Goal: Information Seeking & Learning: Learn about a topic

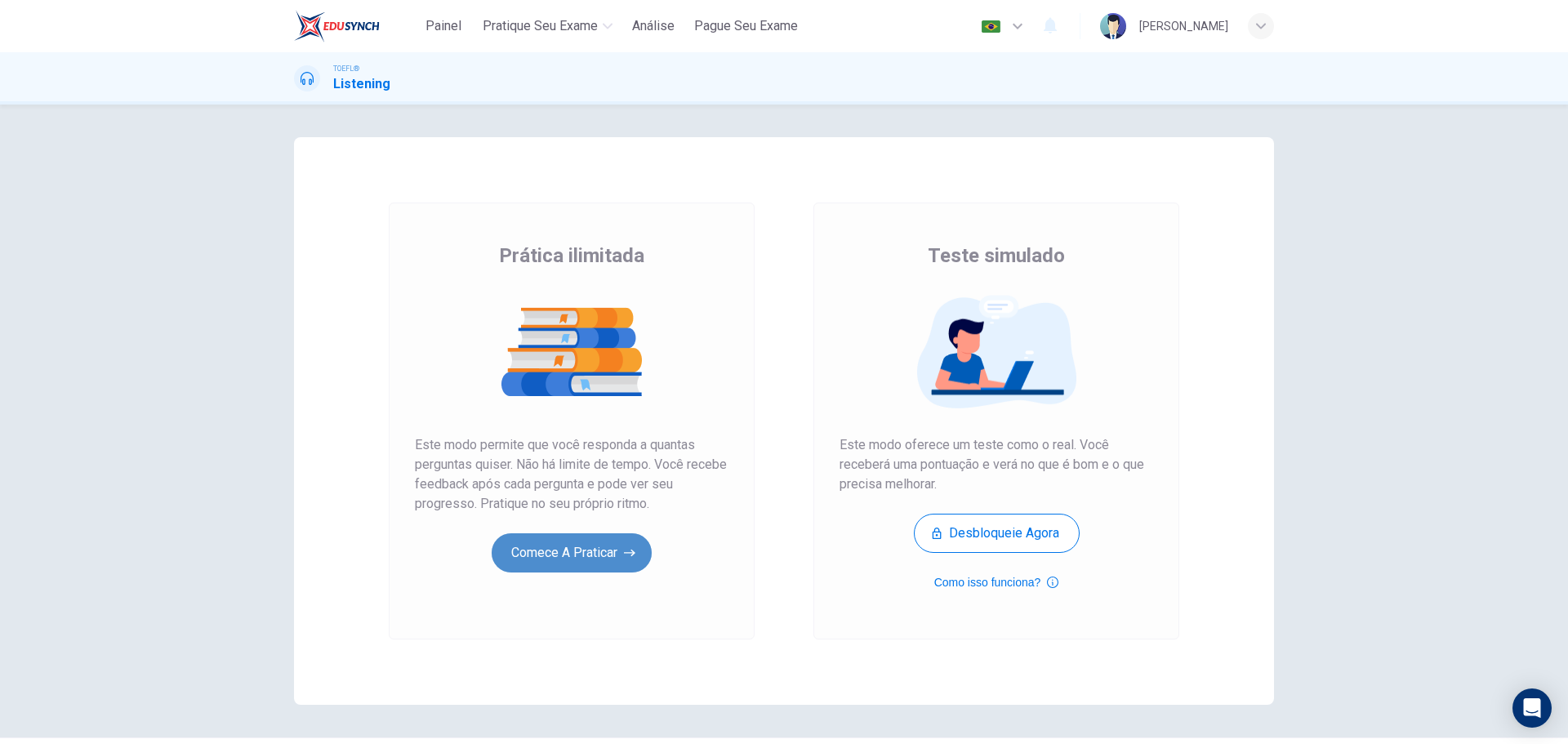
click at [579, 544] on button "Comece a praticar" at bounding box center [572, 552] width 160 height 39
click at [582, 565] on button "Comece a praticar" at bounding box center [572, 552] width 160 height 39
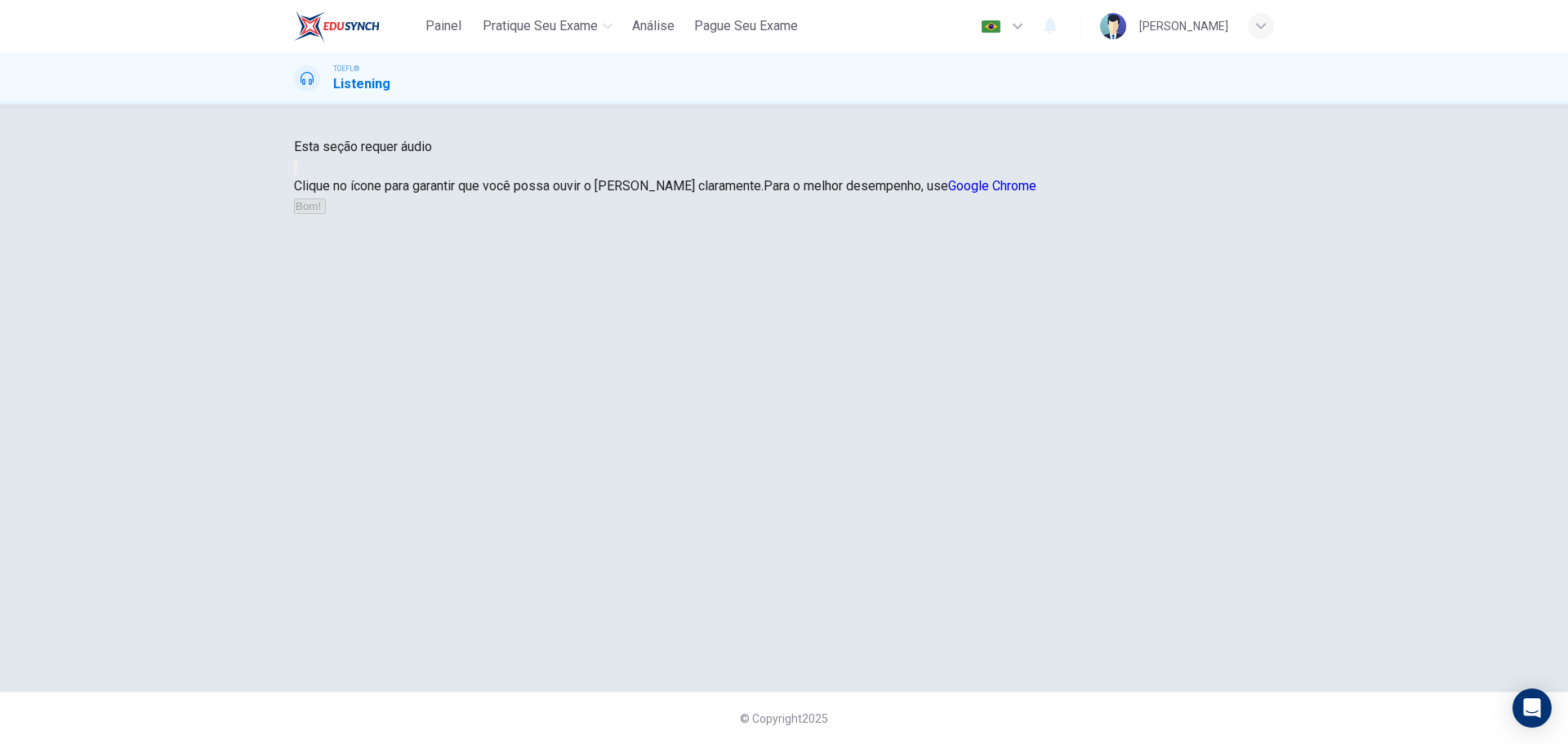
click at [297, 175] on button "button" at bounding box center [295, 167] width 3 height 16
click at [295, 171] on icon "button" at bounding box center [295, 171] width 0 height 0
click at [326, 214] on button "Bom!" at bounding box center [309, 206] width 32 height 16
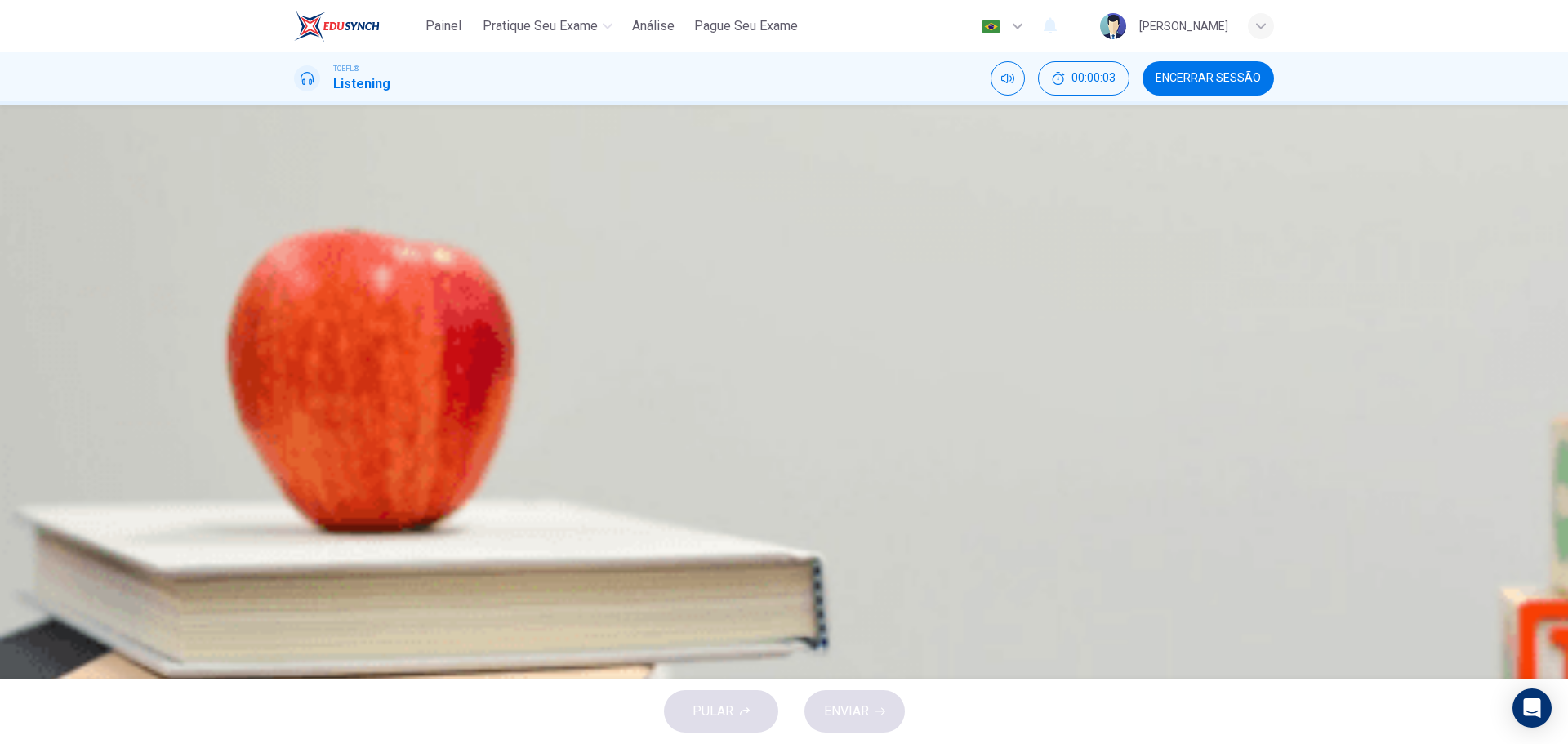
click at [295, 419] on icon "button" at bounding box center [295, 419] width 0 height 0
type input "11"
click at [1086, 81] on span "00:00:33" at bounding box center [1094, 78] width 44 height 13
click at [1161, 72] on span "Encerrar Sessão" at bounding box center [1208, 78] width 105 height 13
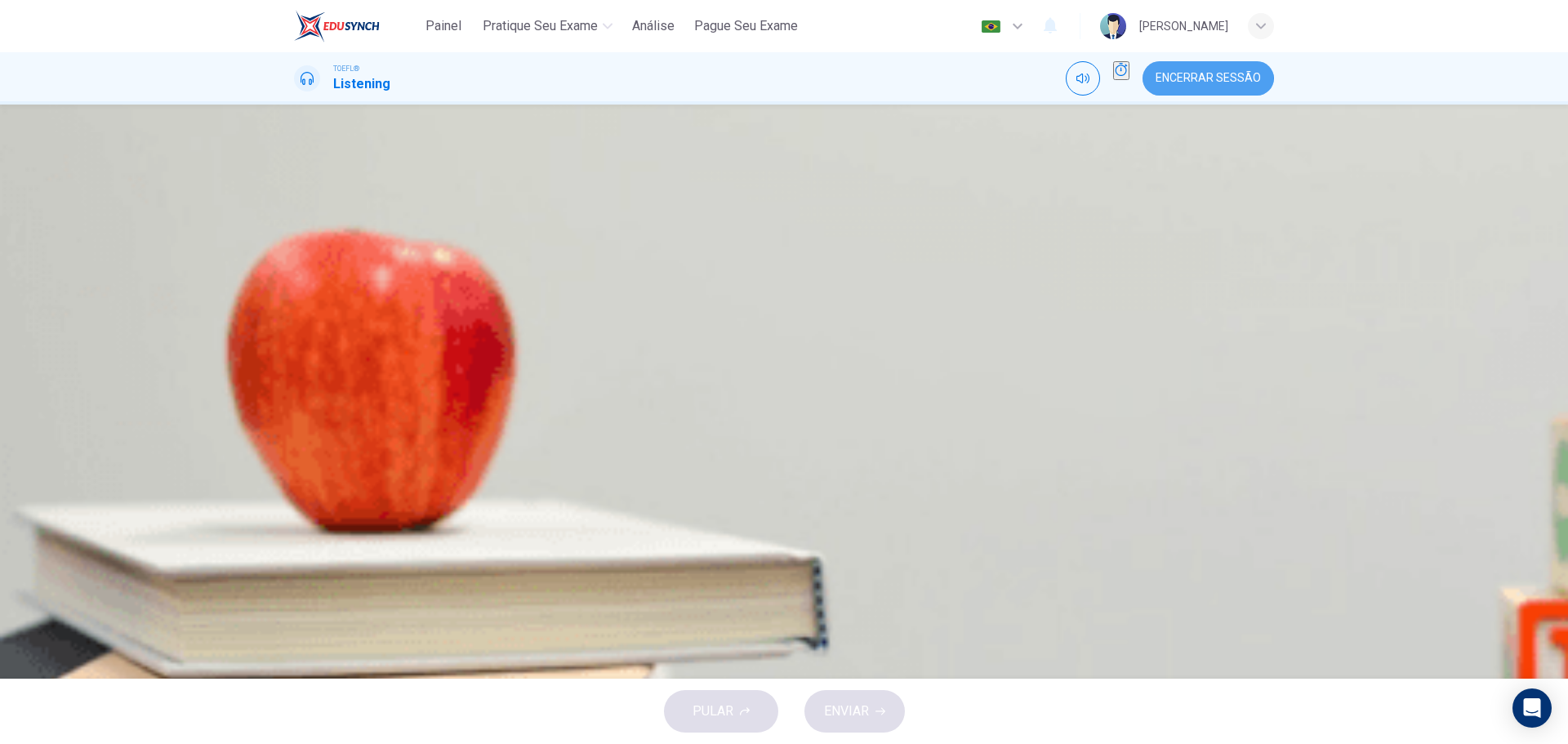
click at [1183, 84] on span "Encerrar Sessão" at bounding box center [1208, 78] width 105 height 13
